Goal: Navigation & Orientation: Find specific page/section

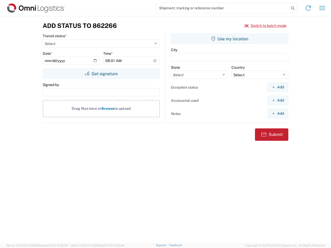
click at [222, 8] on input "search" at bounding box center [222, 8] width 134 height 10
click at [293, 8] on icon at bounding box center [292, 8] width 7 height 7
click at [308, 8] on icon at bounding box center [308, 8] width 8 height 8
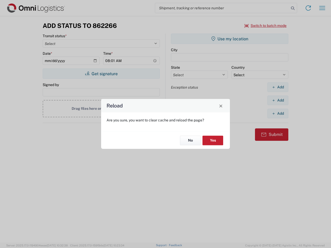
click at [266, 26] on div "Reload Are you sure, you want to clear cache and reload the page? No Yes" at bounding box center [165, 124] width 331 height 248
click at [101, 74] on div "Reload Are you sure, you want to clear cache and reload the page? No Yes" at bounding box center [165, 124] width 331 height 248
click at [230, 39] on div "Reload Are you sure, you want to clear cache and reload the page? No Yes" at bounding box center [165, 124] width 331 height 248
click at [278, 87] on div "Reload Are you sure, you want to clear cache and reload the page? No Yes" at bounding box center [165, 124] width 331 height 248
click at [278, 100] on div "Reload Are you sure, you want to clear cache and reload the page? No Yes" at bounding box center [165, 124] width 331 height 248
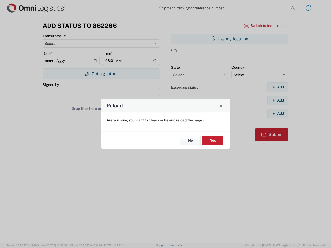
click at [278, 114] on div "Reload Are you sure, you want to clear cache and reload the page? No Yes" at bounding box center [165, 124] width 331 height 248
